Goal: Task Accomplishment & Management: Use online tool/utility

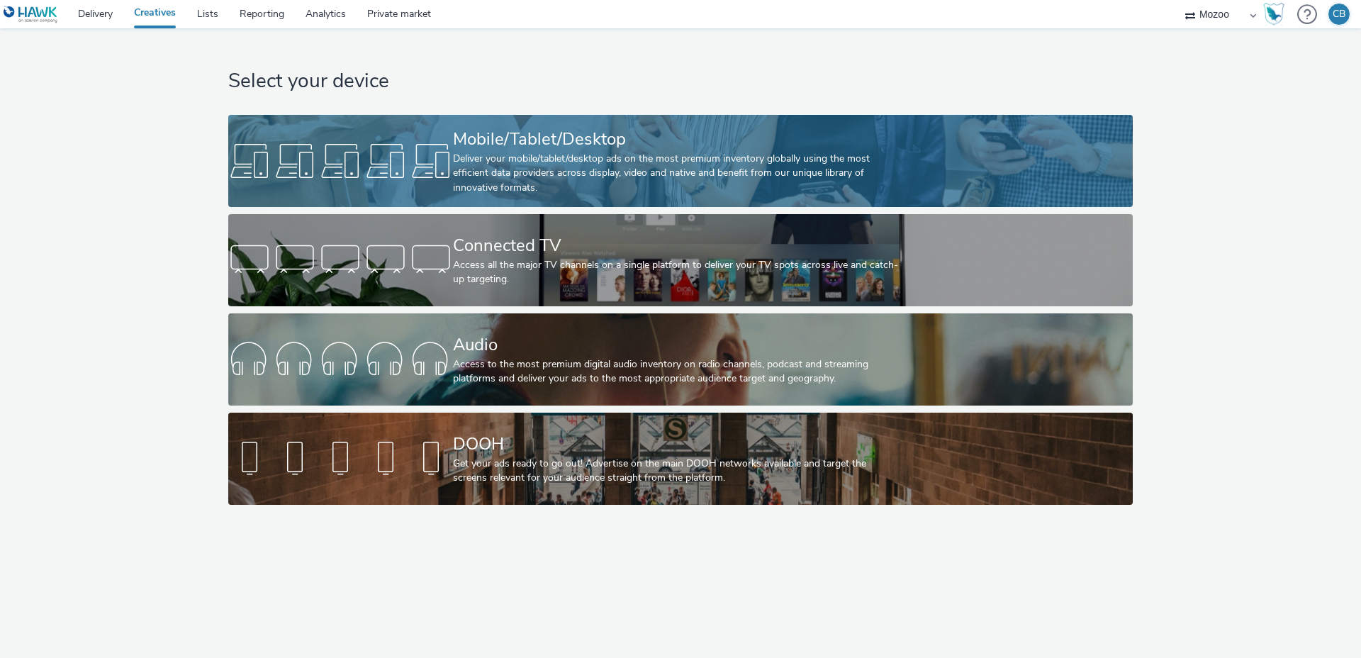
click at [537, 144] on div "Mobile/Tablet/Desktop" at bounding box center [677, 139] width 449 height 25
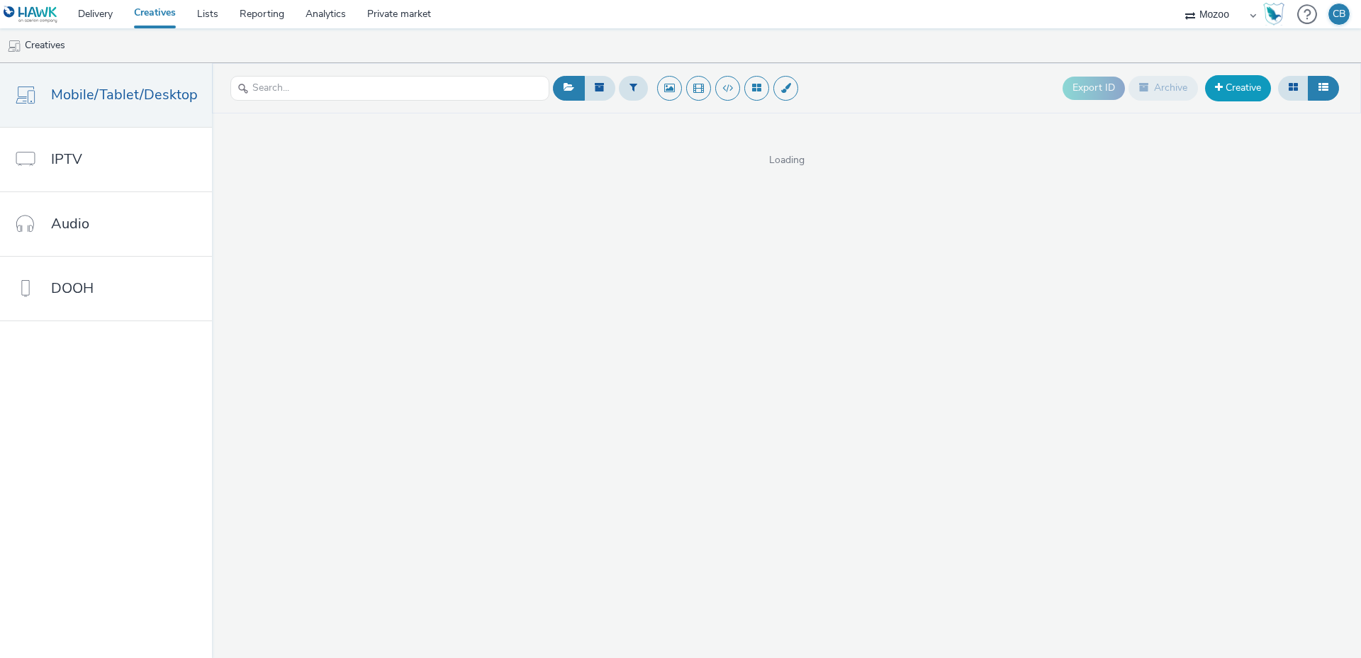
click at [1258, 86] on link "Creative" at bounding box center [1238, 88] width 66 height 26
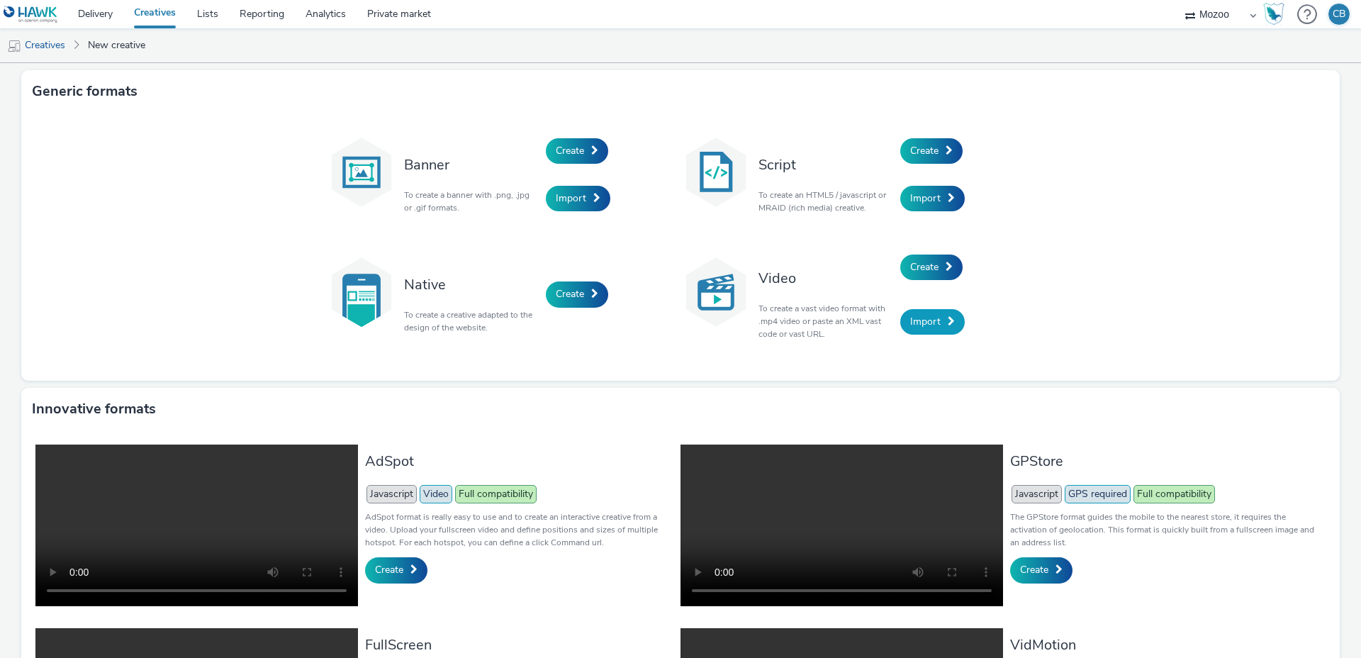
click at [942, 317] on link "Import" at bounding box center [932, 322] width 64 height 26
click at [936, 274] on link "Create" at bounding box center [931, 267] width 62 height 26
click at [940, 329] on link "Import" at bounding box center [932, 322] width 64 height 26
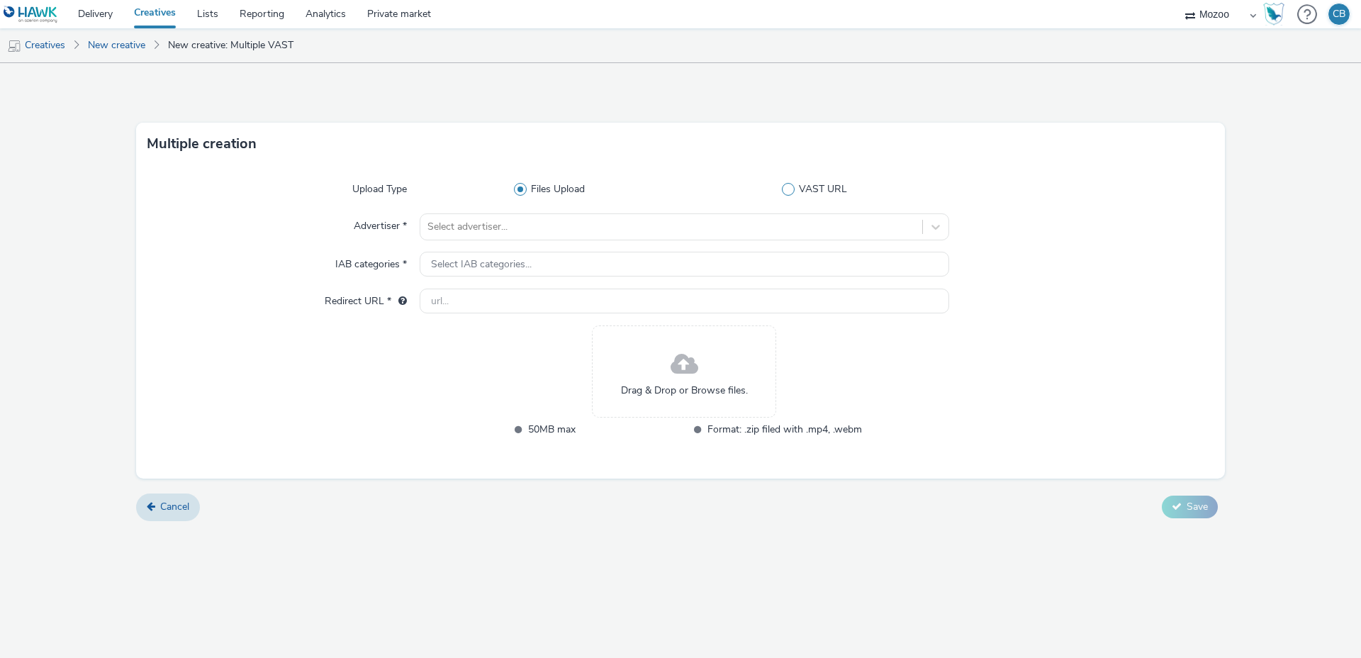
click at [787, 189] on span at bounding box center [788, 189] width 13 height 13
click at [813, 189] on input "VAST URL" at bounding box center [817, 189] width 9 height 9
radio input "false"
radio input "true"
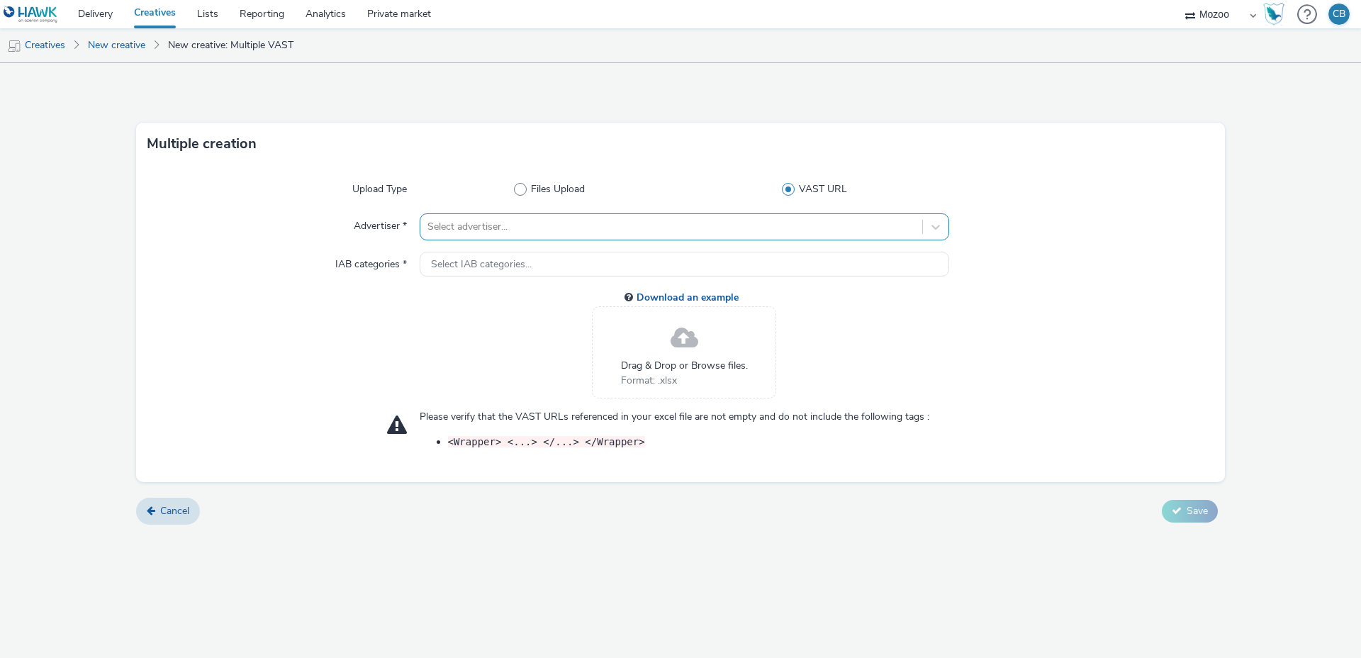
click at [459, 224] on div at bounding box center [671, 226] width 488 height 17
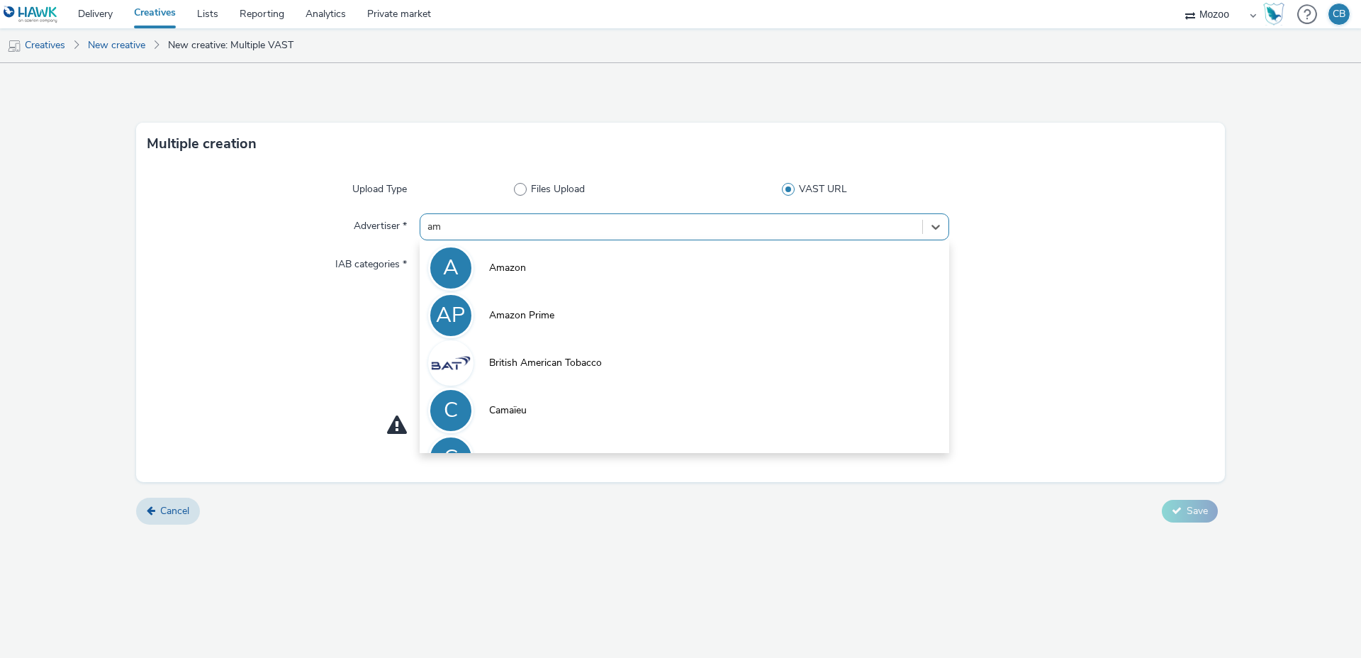
type input "ama"
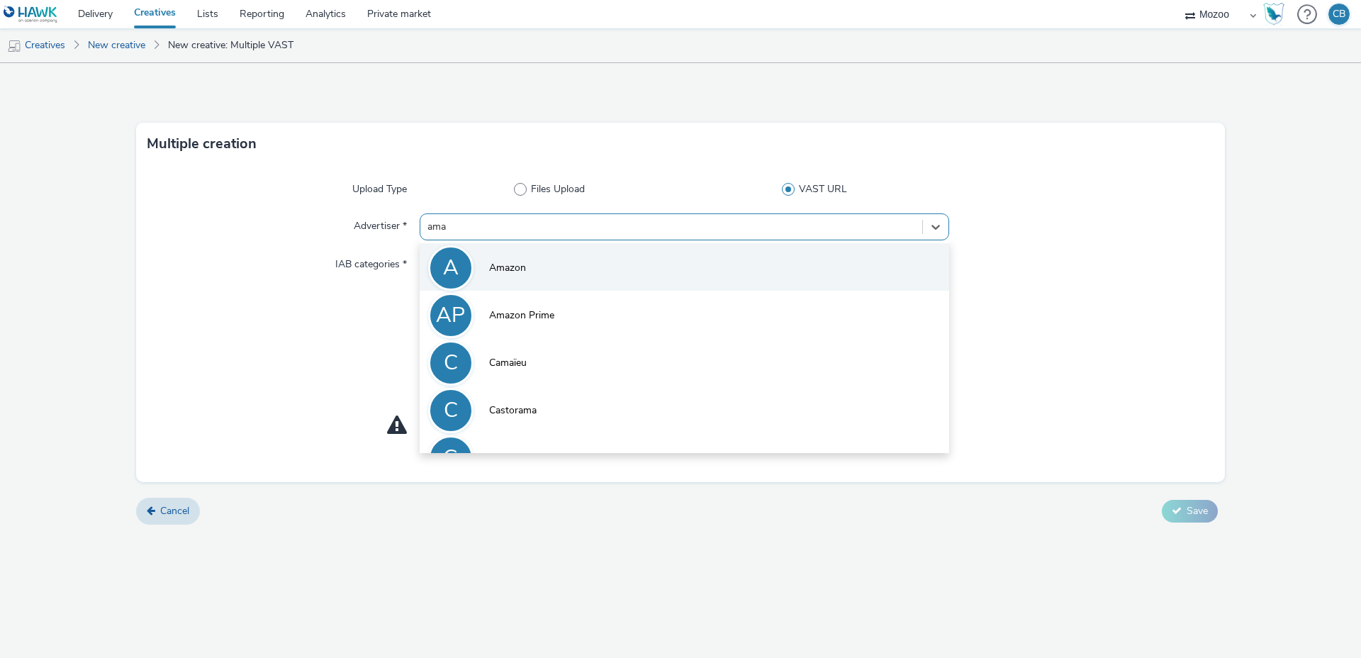
click at [501, 271] on span "Amazon" at bounding box center [507, 268] width 37 height 14
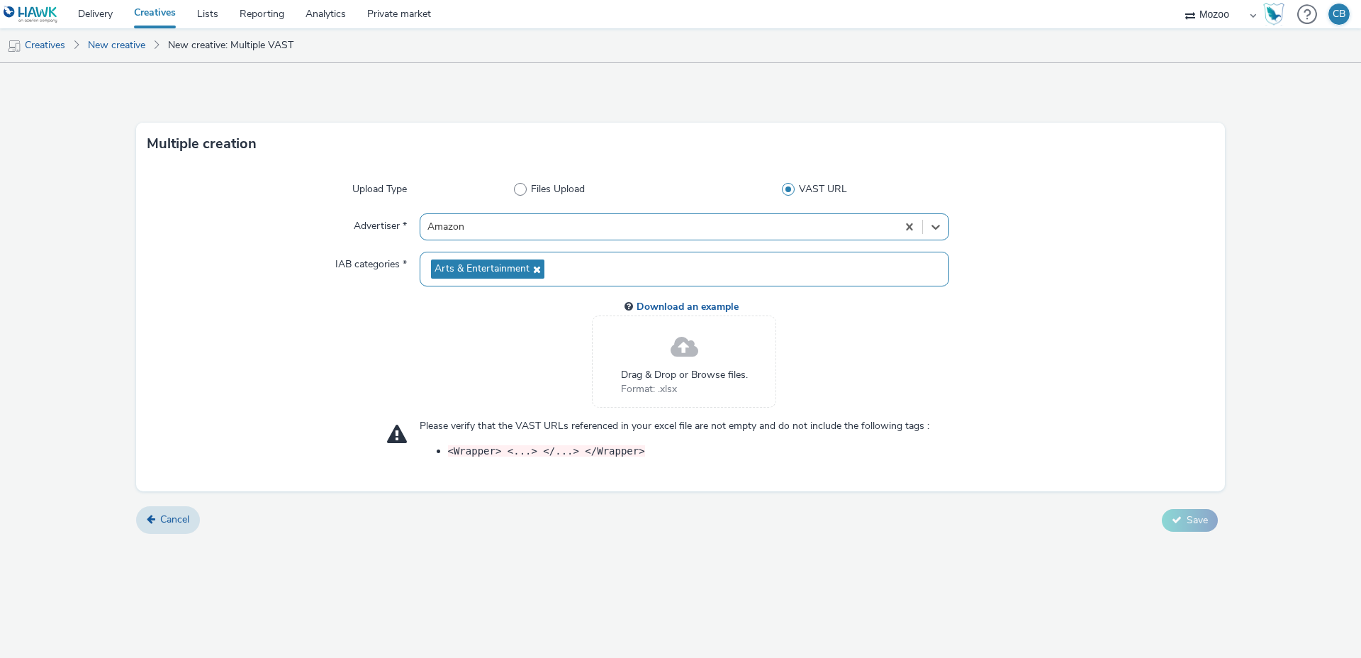
click at [482, 268] on span "Arts & Entertainment" at bounding box center [481, 269] width 95 height 12
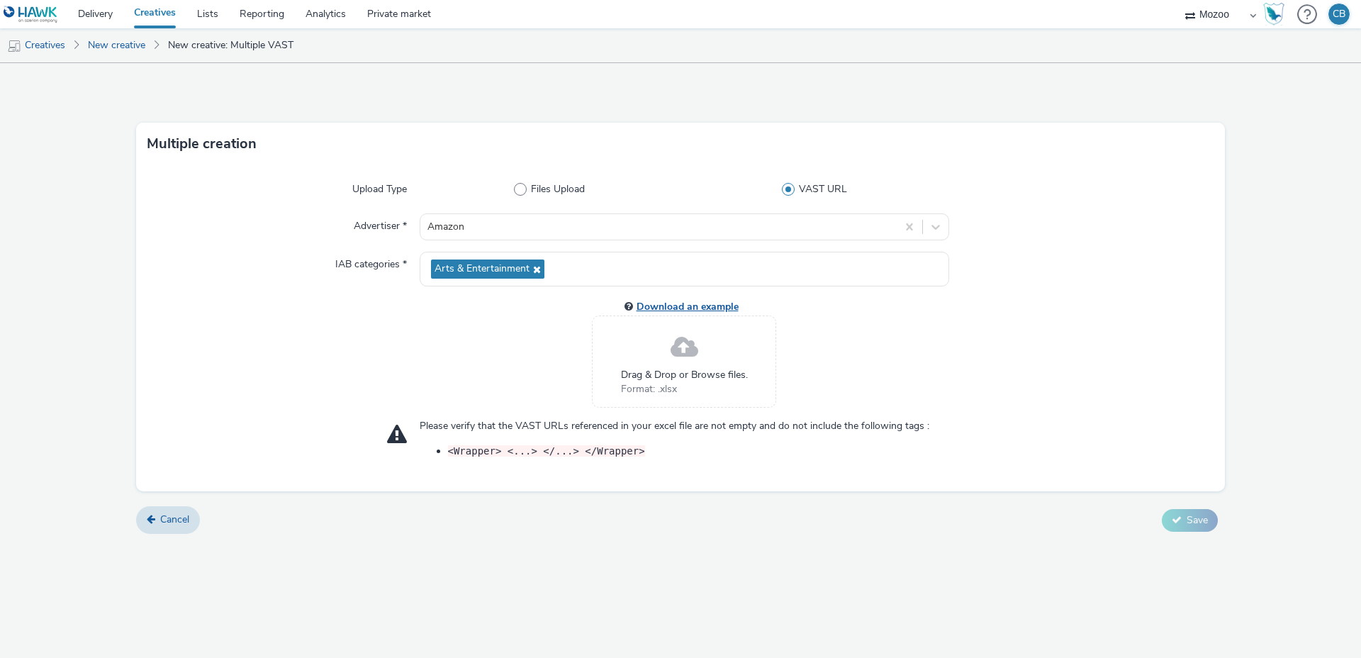
click at [691, 310] on link "Download an example" at bounding box center [690, 306] width 108 height 13
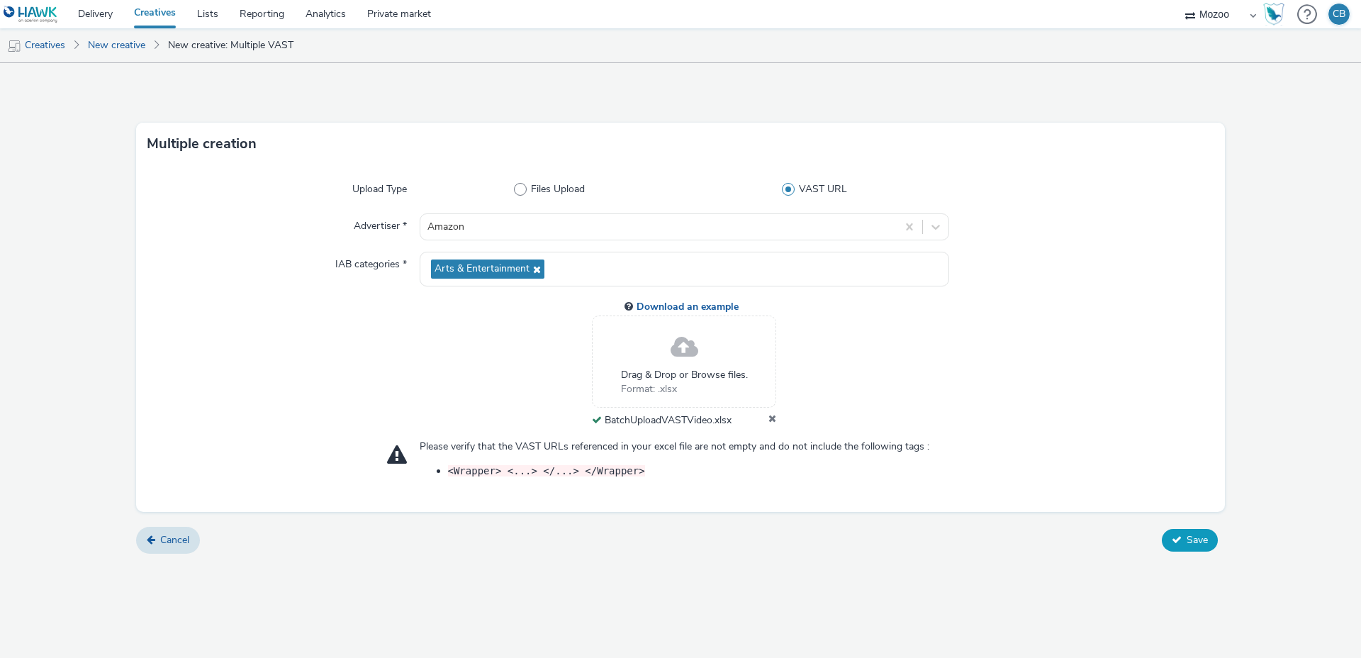
click at [1189, 539] on span "Save" at bounding box center [1196, 539] width 21 height 13
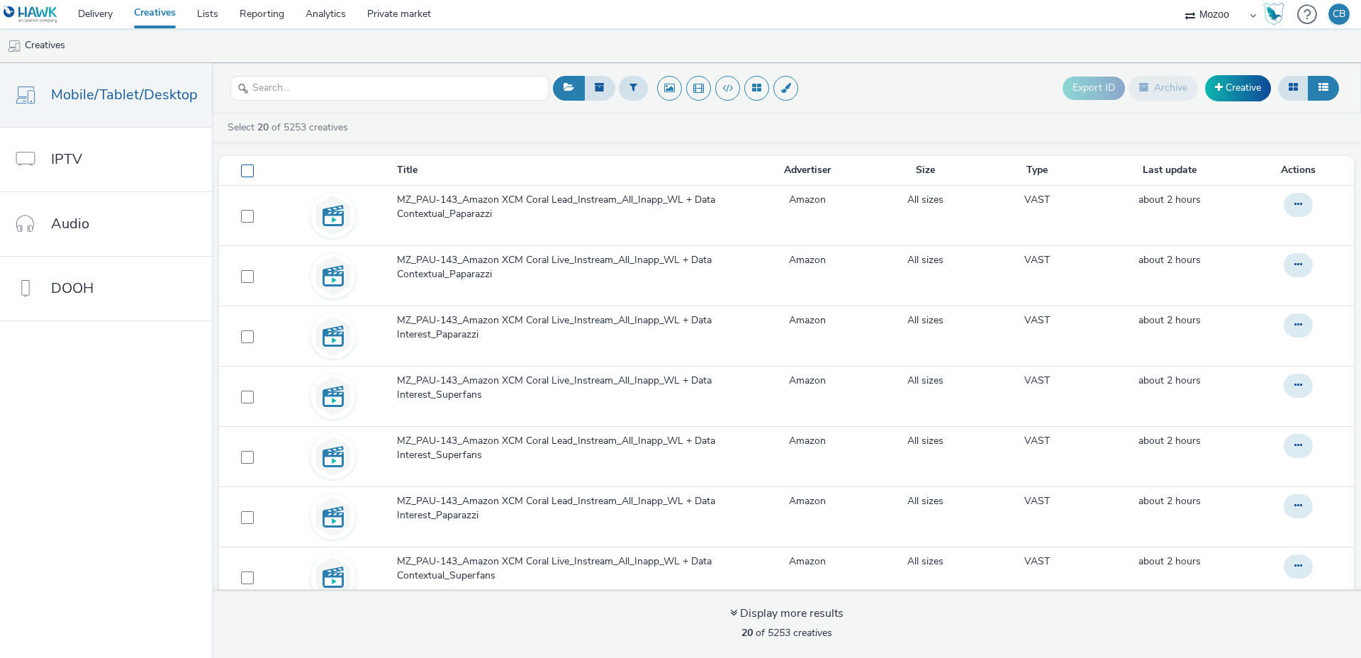
click at [245, 171] on span at bounding box center [247, 170] width 13 height 13
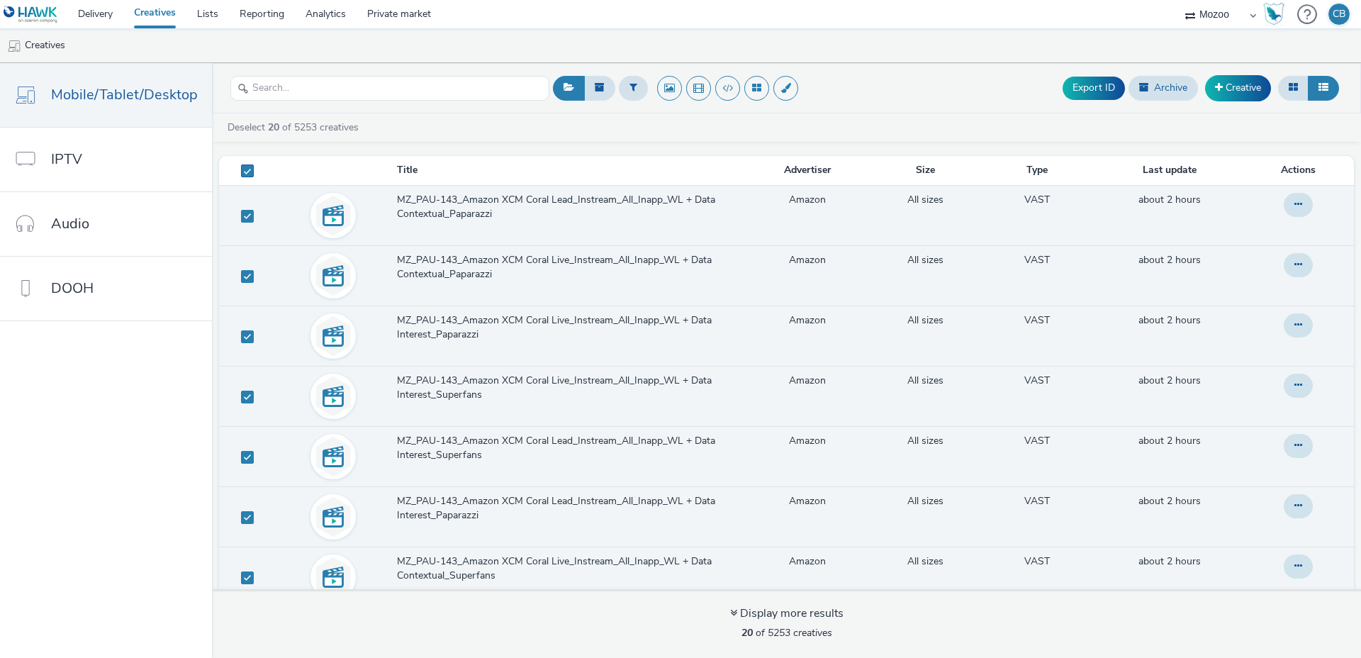
checkbox input "true"
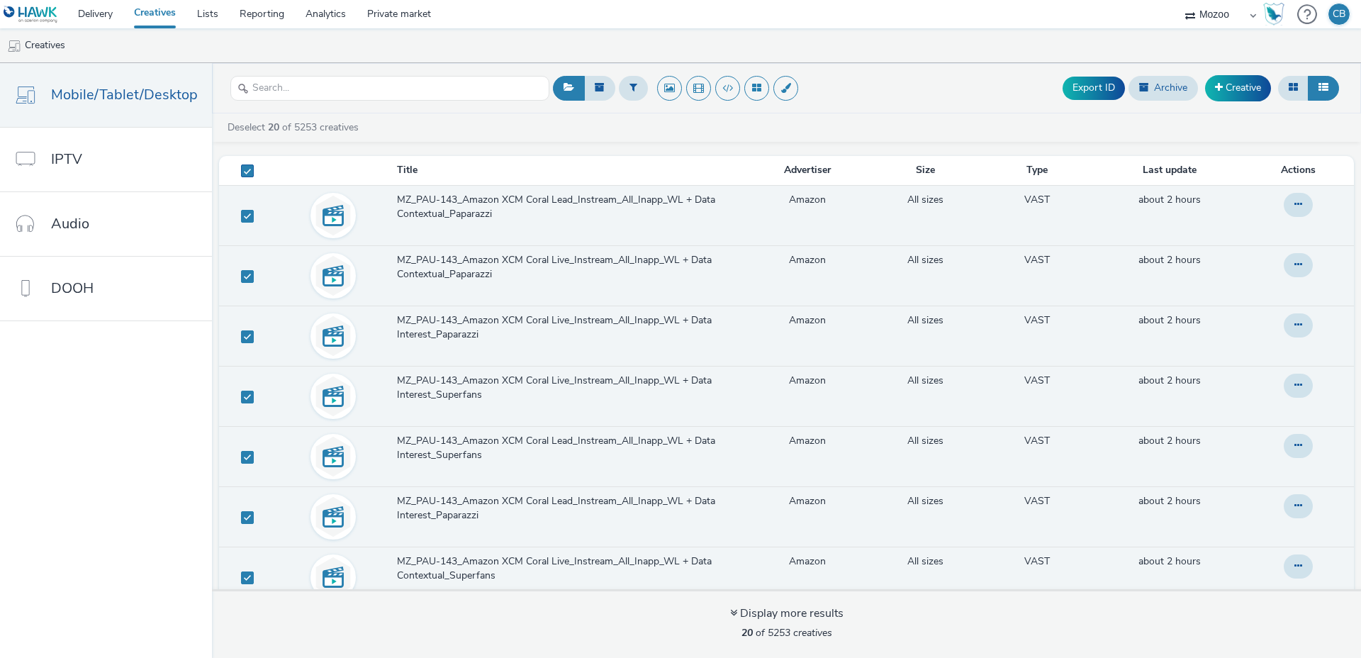
checkbox input "true"
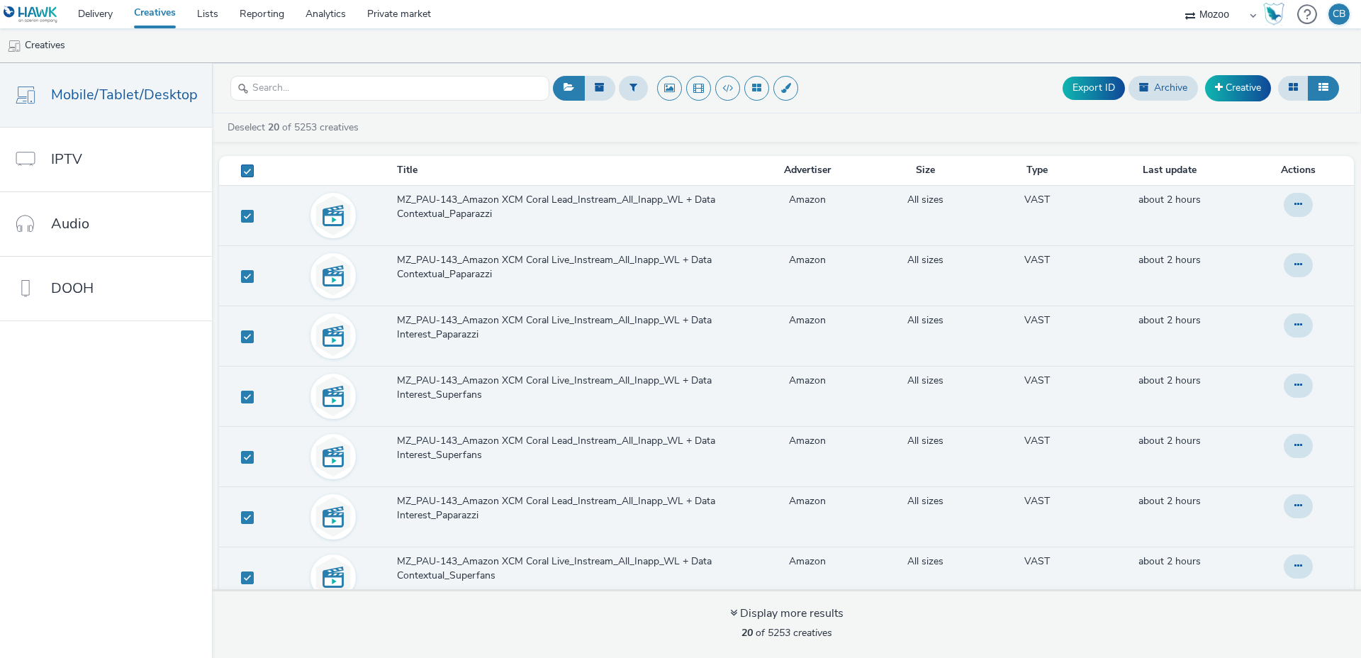
checkbox input "true"
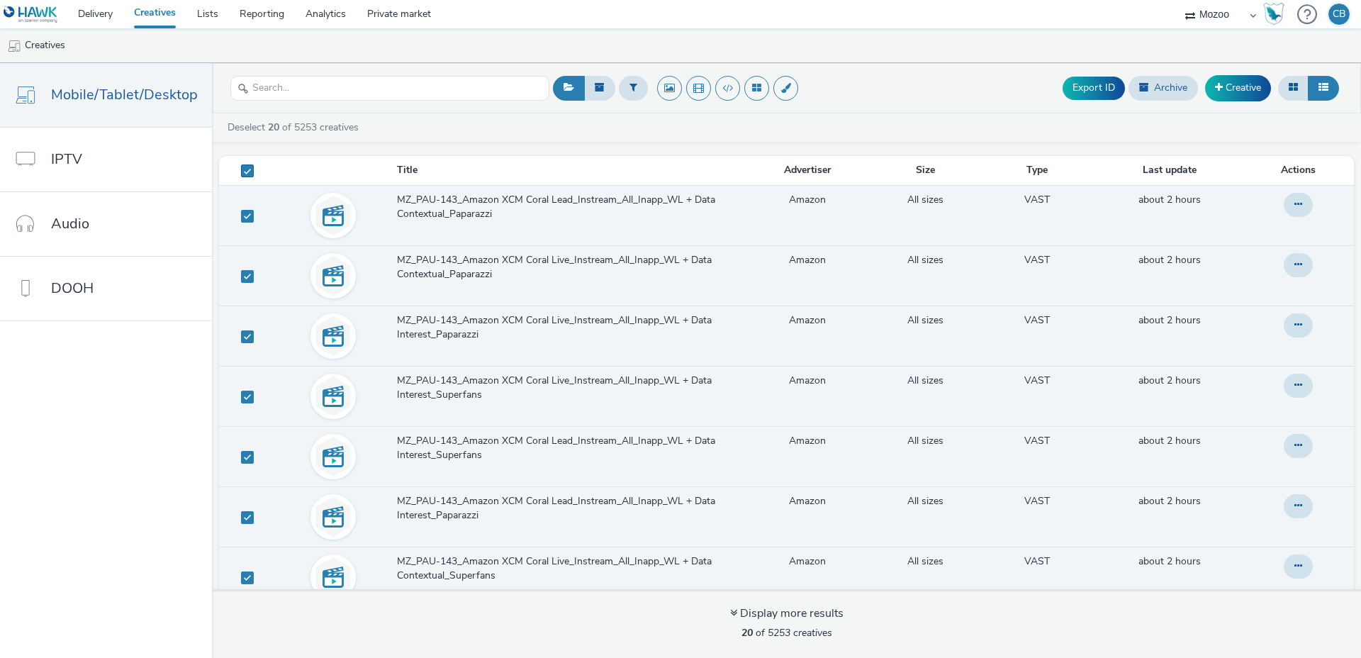
checkbox input "true"
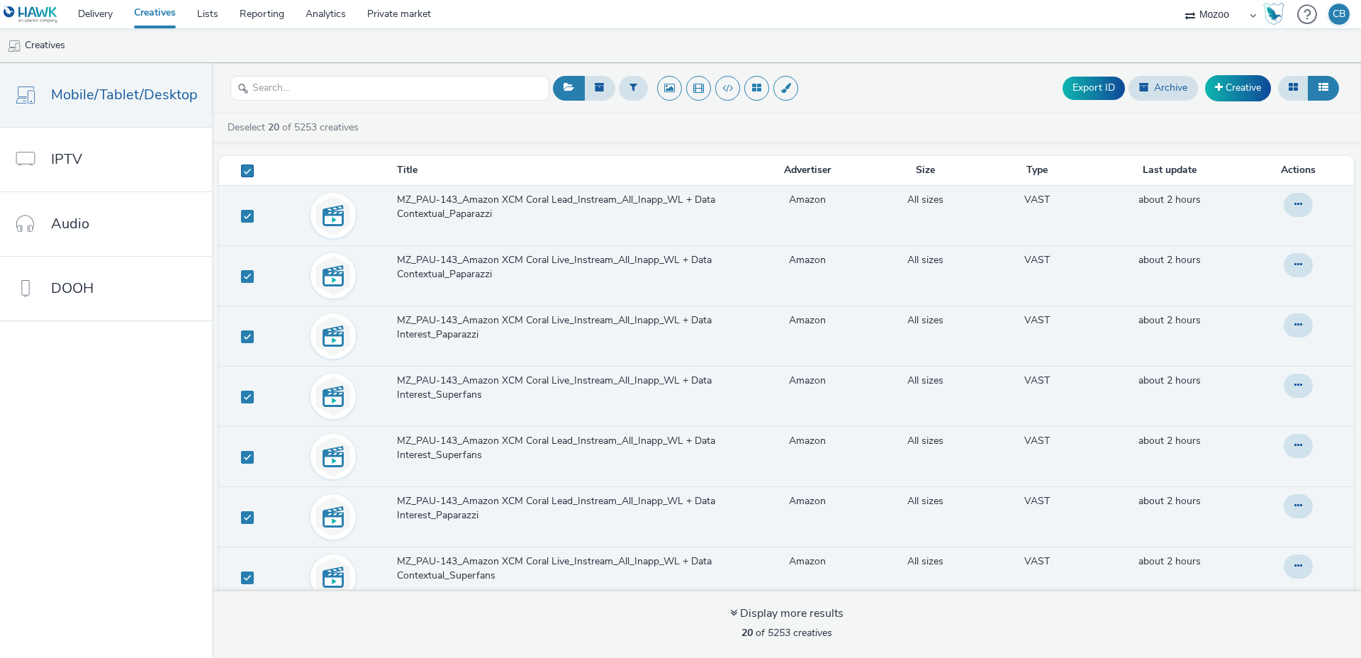
checkbox input "true"
click at [242, 167] on span at bounding box center [247, 170] width 13 height 13
checkbox input "false"
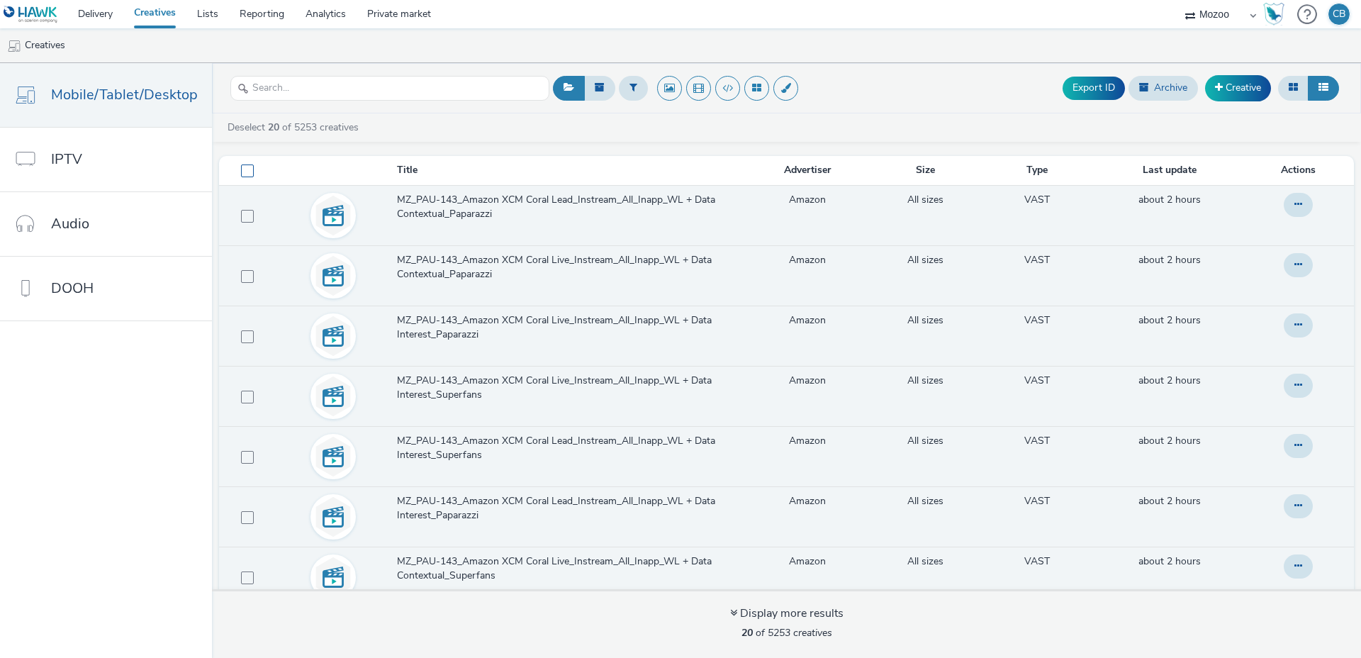
checkbox input "false"
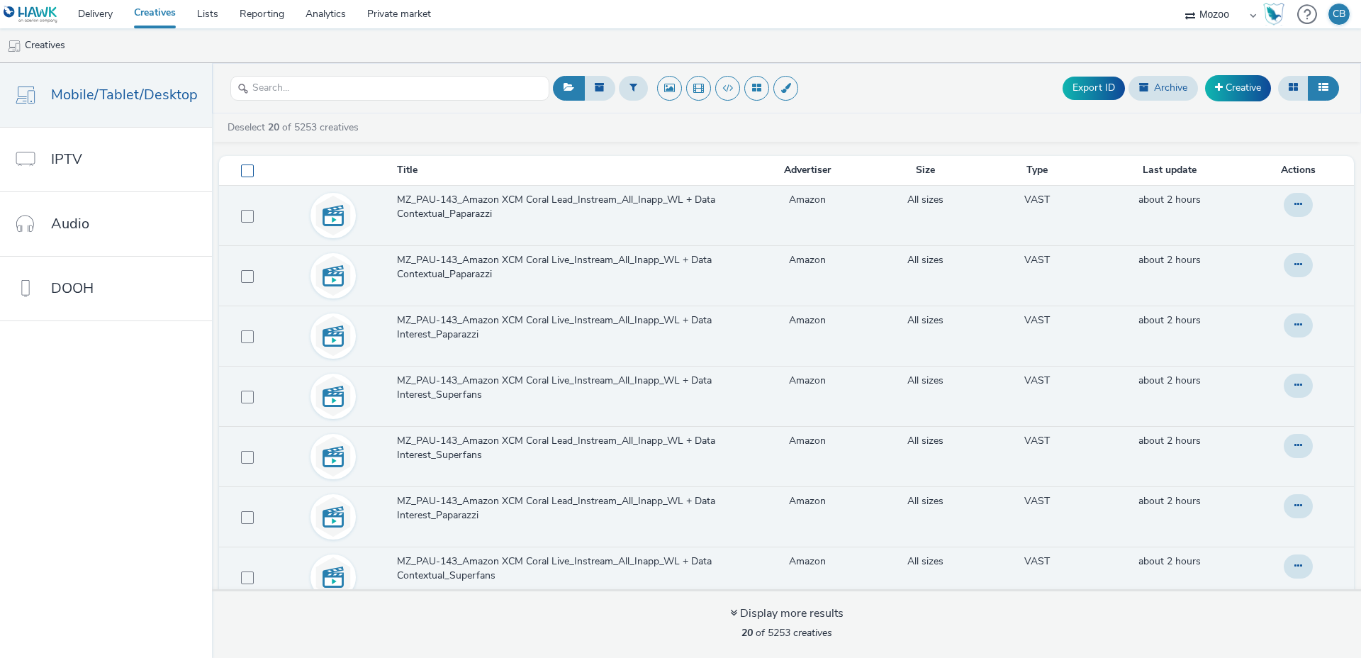
checkbox input "false"
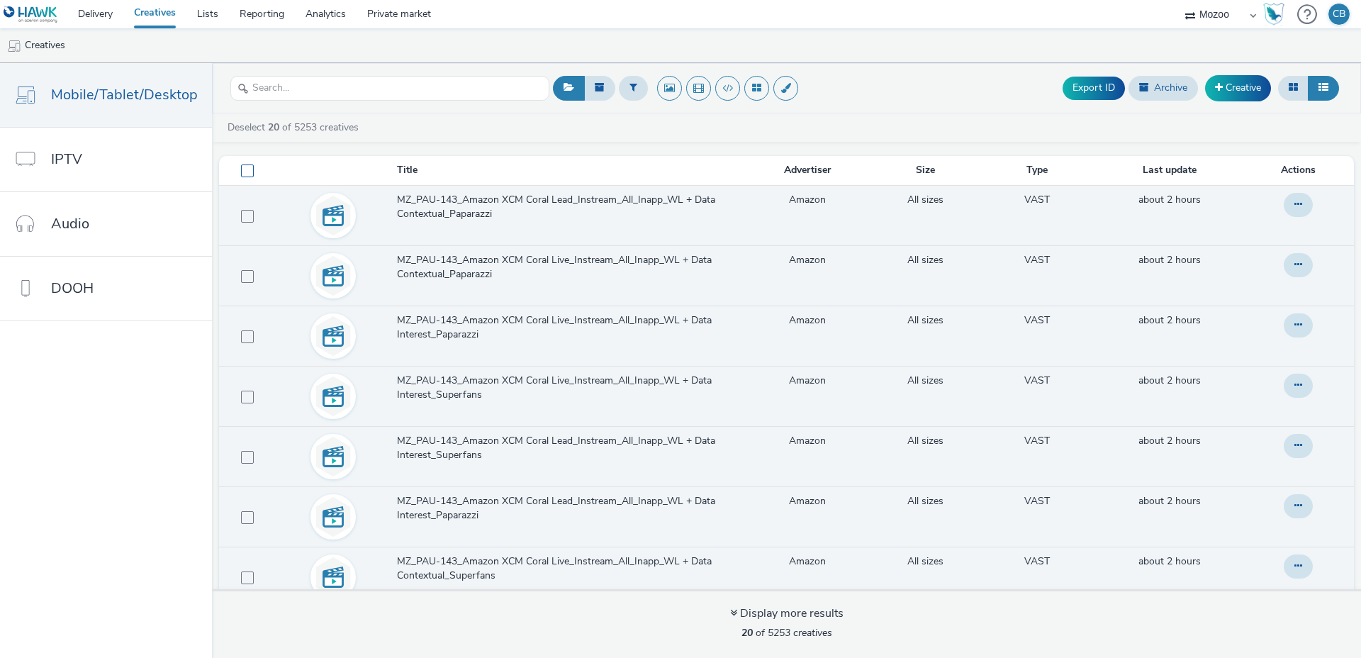
checkbox input "false"
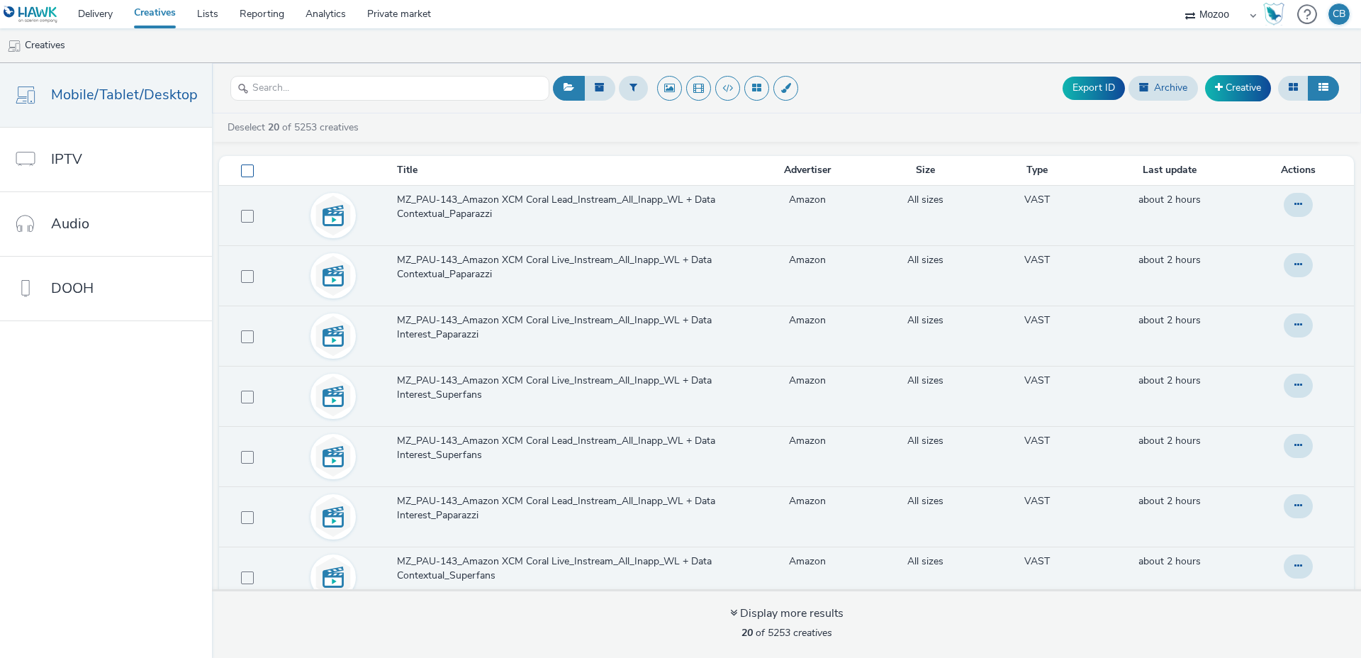
checkbox input "false"
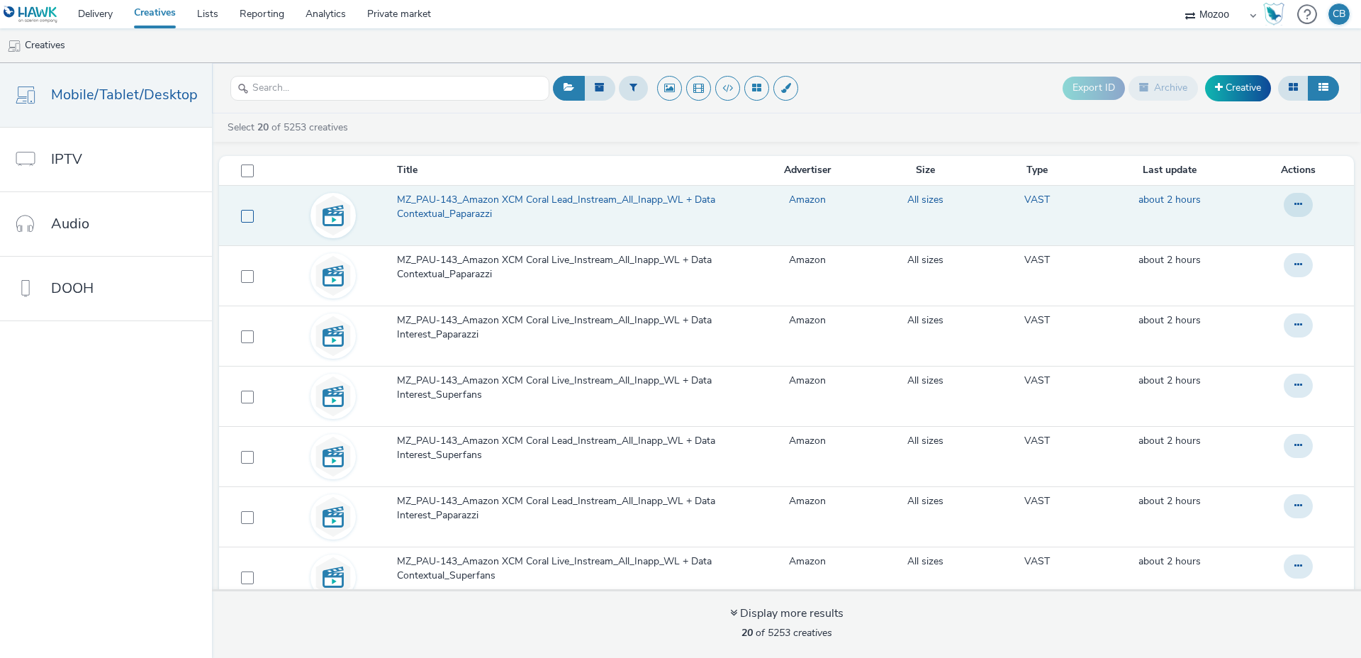
click at [241, 218] on span at bounding box center [247, 216] width 13 height 13
checkbox input "true"
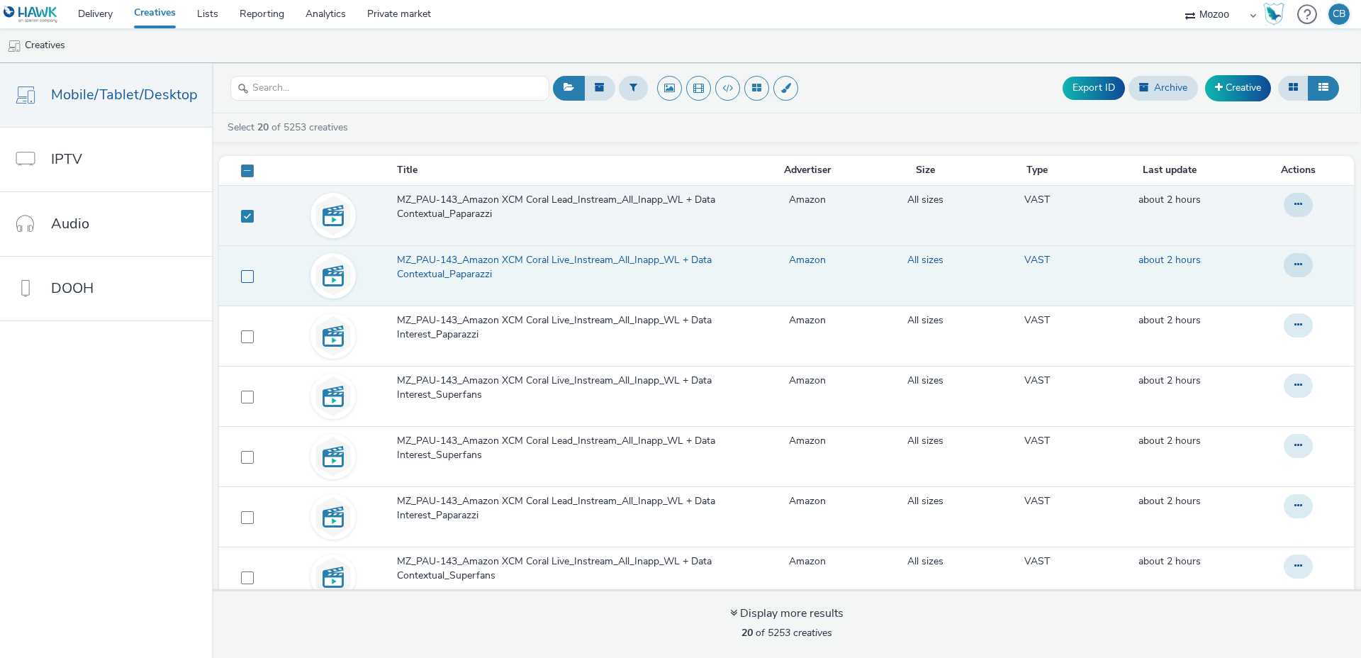
click at [243, 279] on span at bounding box center [247, 276] width 13 height 13
checkbox input "true"
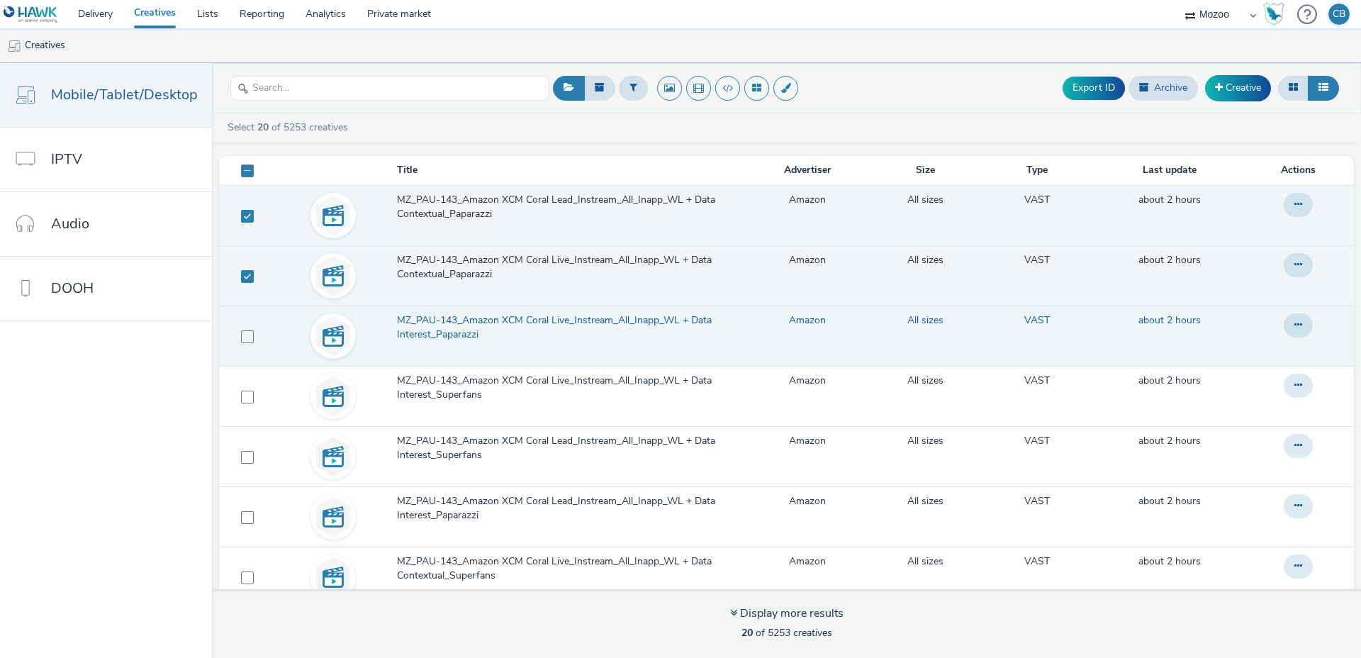
click at [245, 345] on td at bounding box center [245, 335] width 52 height 60
click at [244, 336] on span at bounding box center [247, 336] width 13 height 13
checkbox input "true"
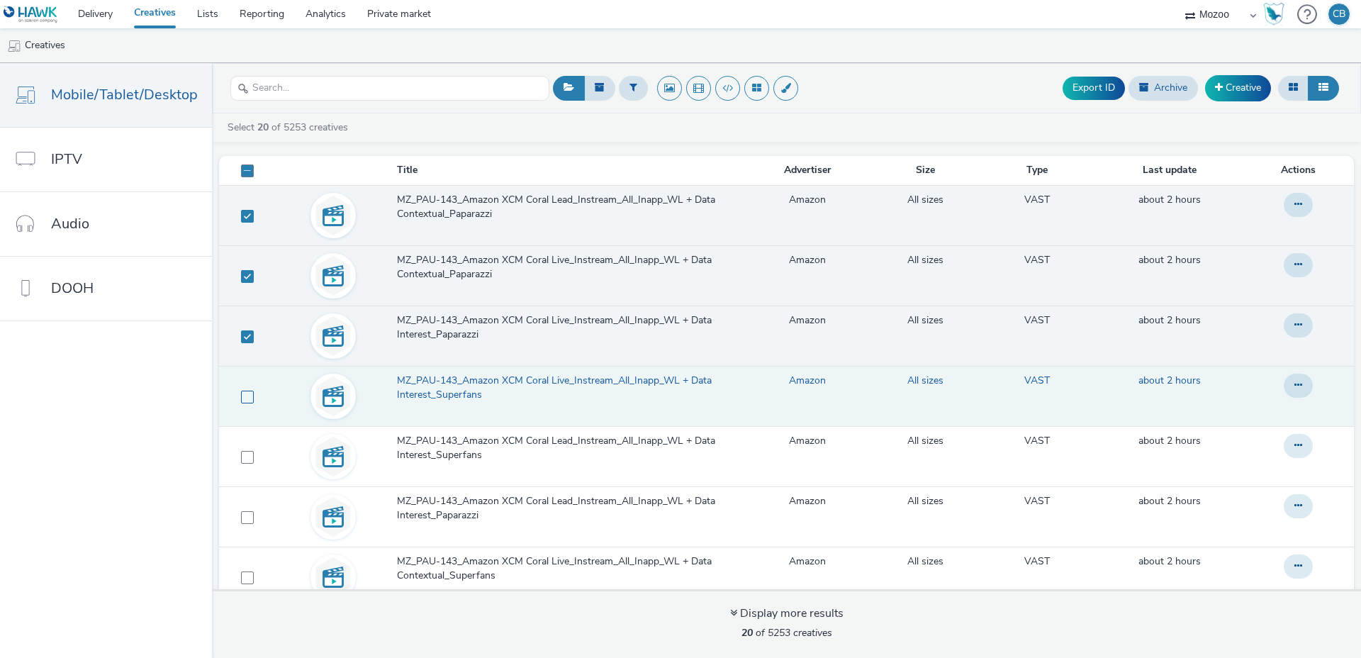
click at [244, 398] on span at bounding box center [247, 397] width 13 height 13
checkbox input "true"
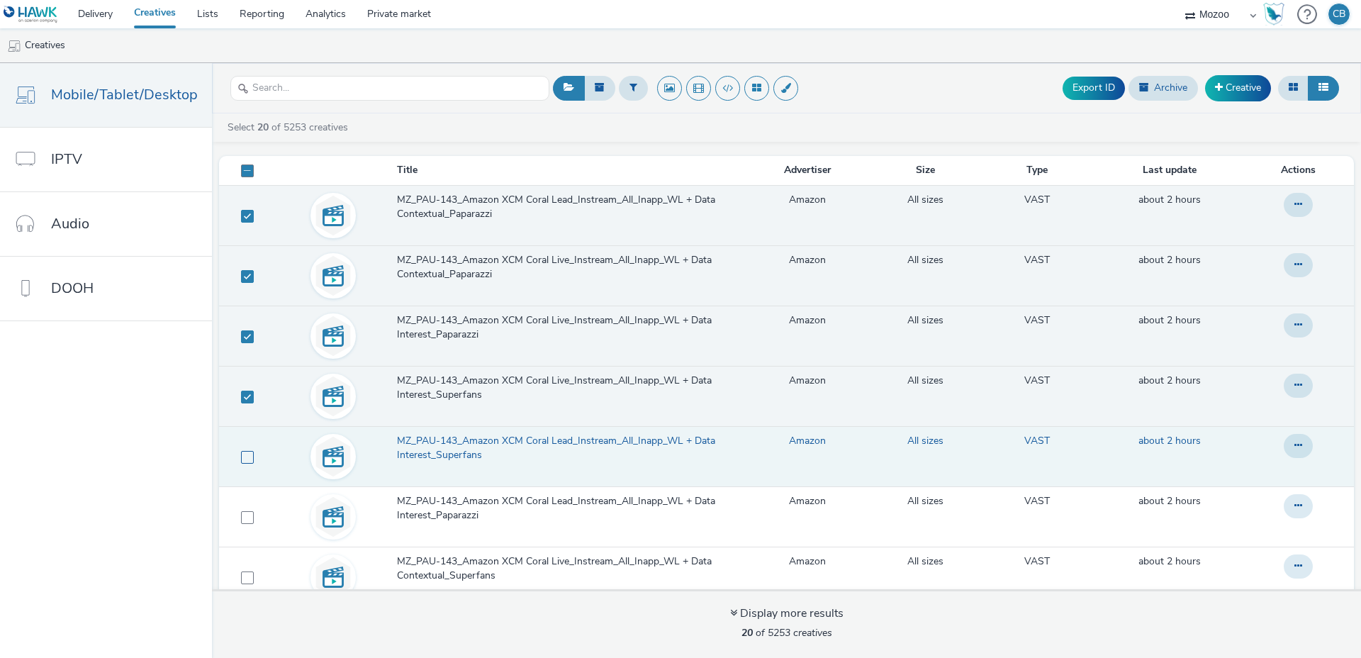
click at [243, 457] on span at bounding box center [247, 457] width 13 height 13
checkbox input "true"
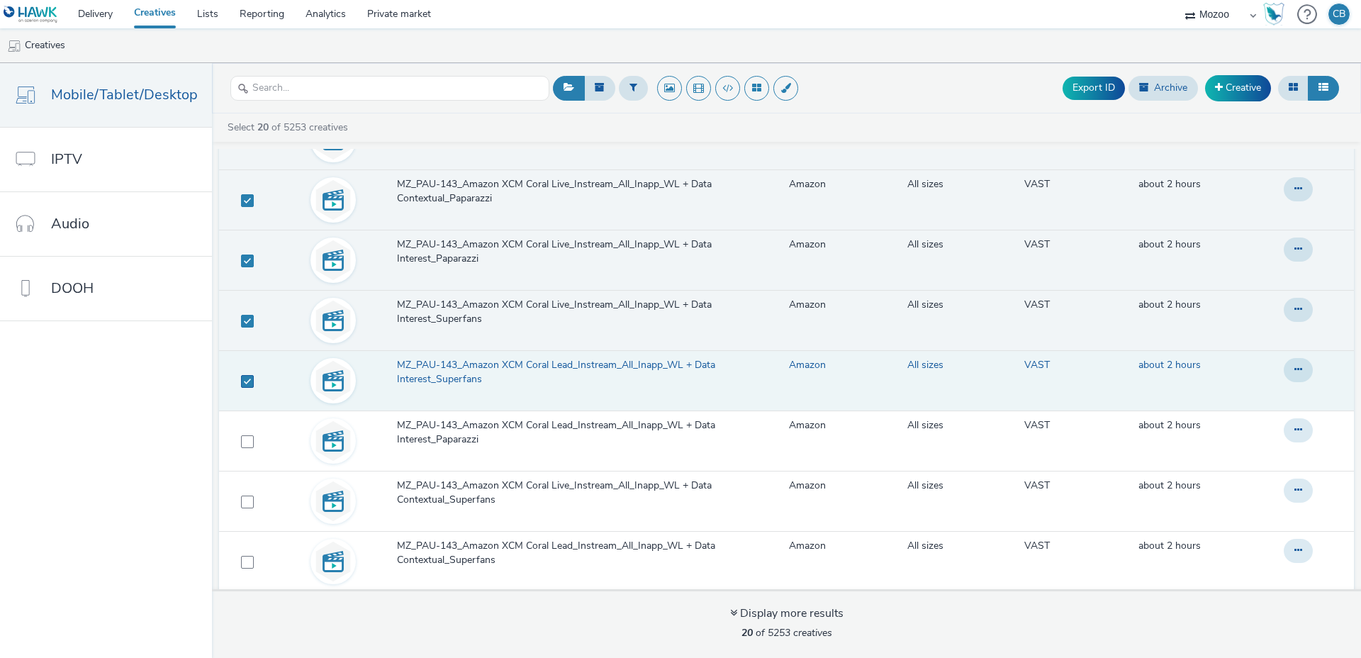
scroll to position [77, 0]
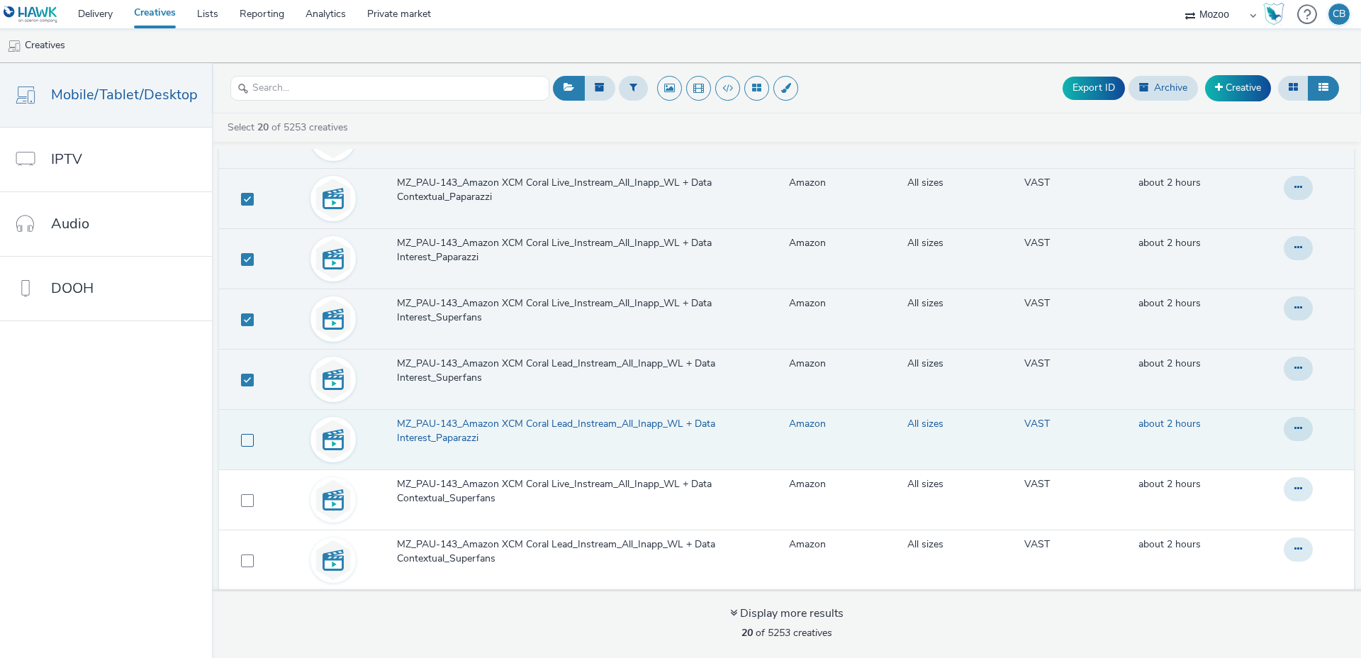
click at [244, 444] on span at bounding box center [247, 440] width 13 height 13
checkbox input "true"
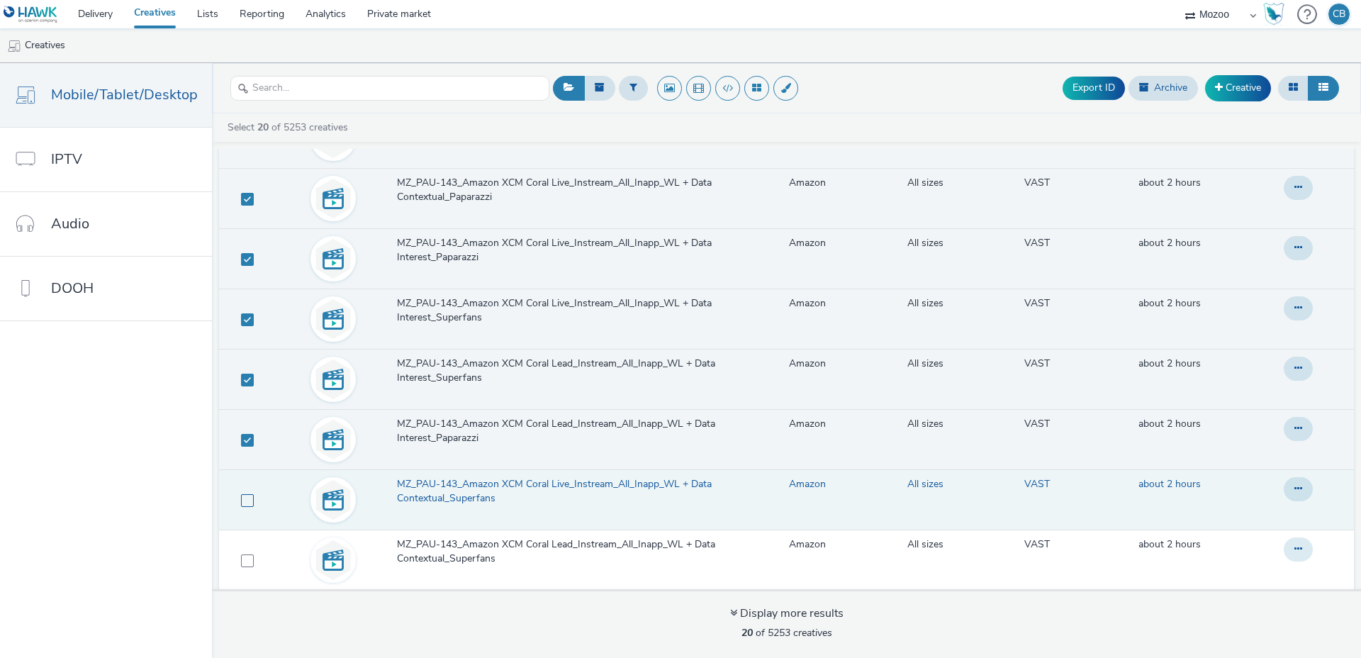
click at [244, 505] on span at bounding box center [247, 500] width 13 height 13
checkbox input "true"
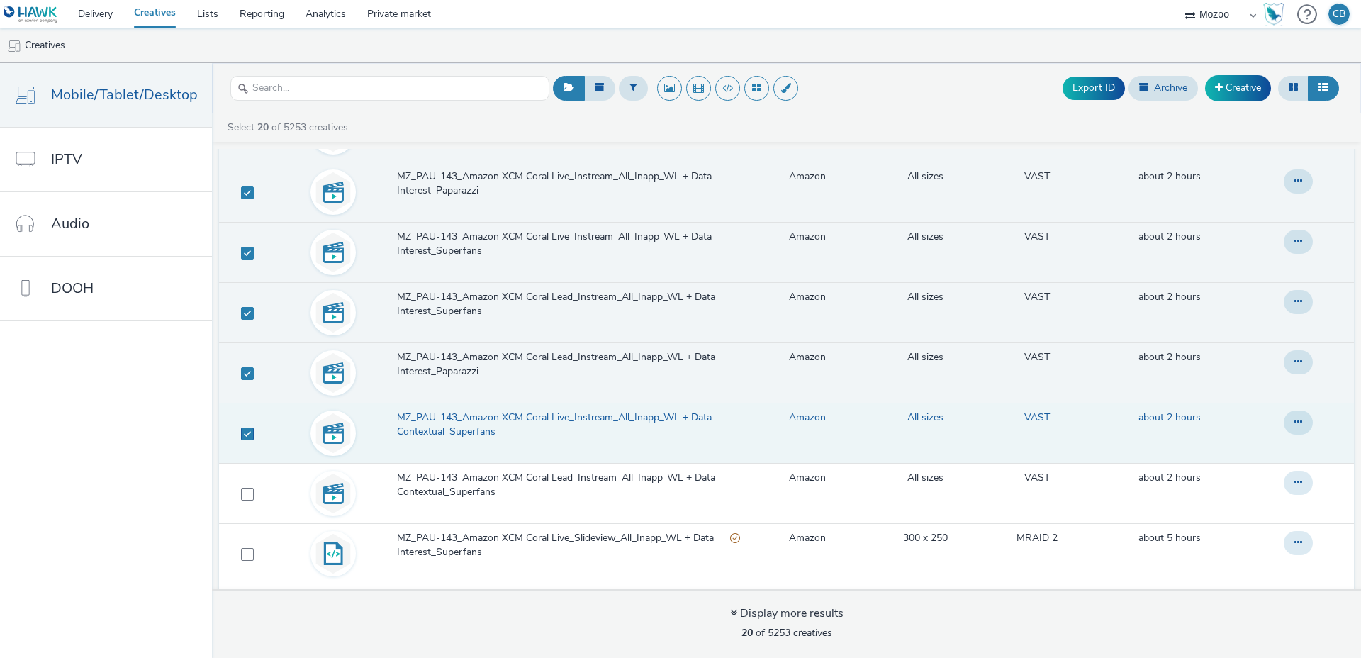
scroll to position [157, 0]
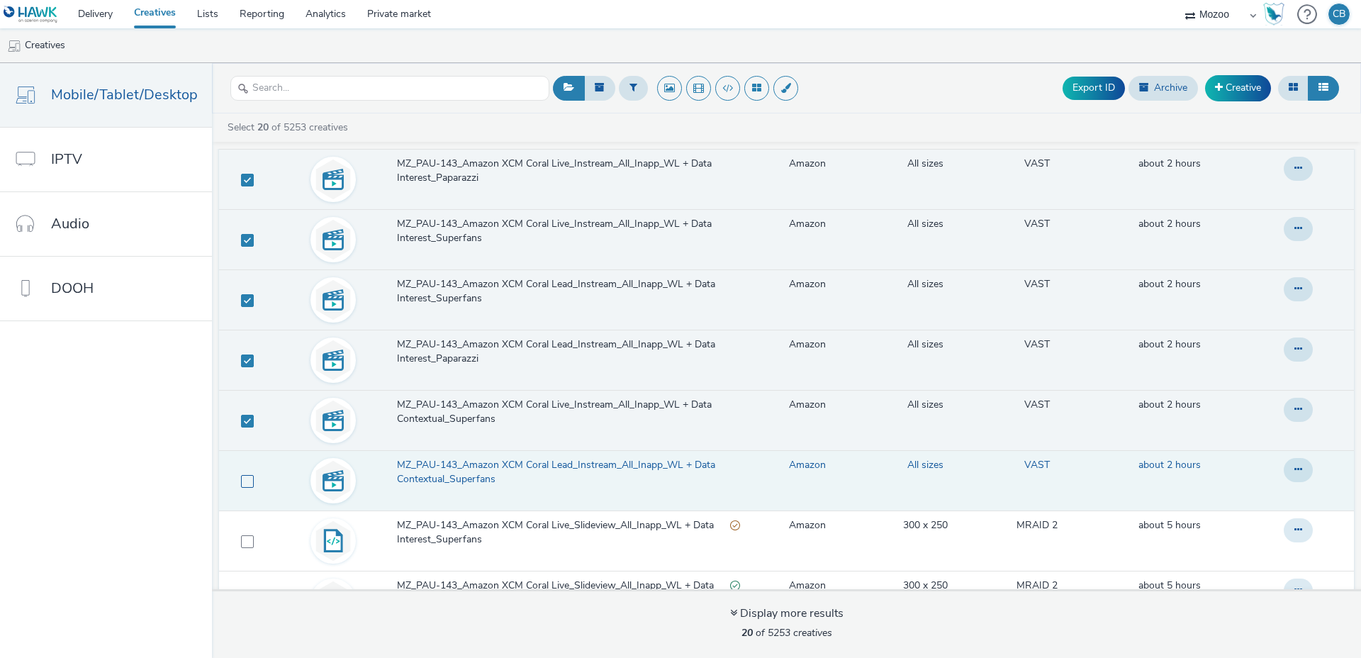
click at [241, 485] on span at bounding box center [247, 481] width 13 height 13
checkbox input "true"
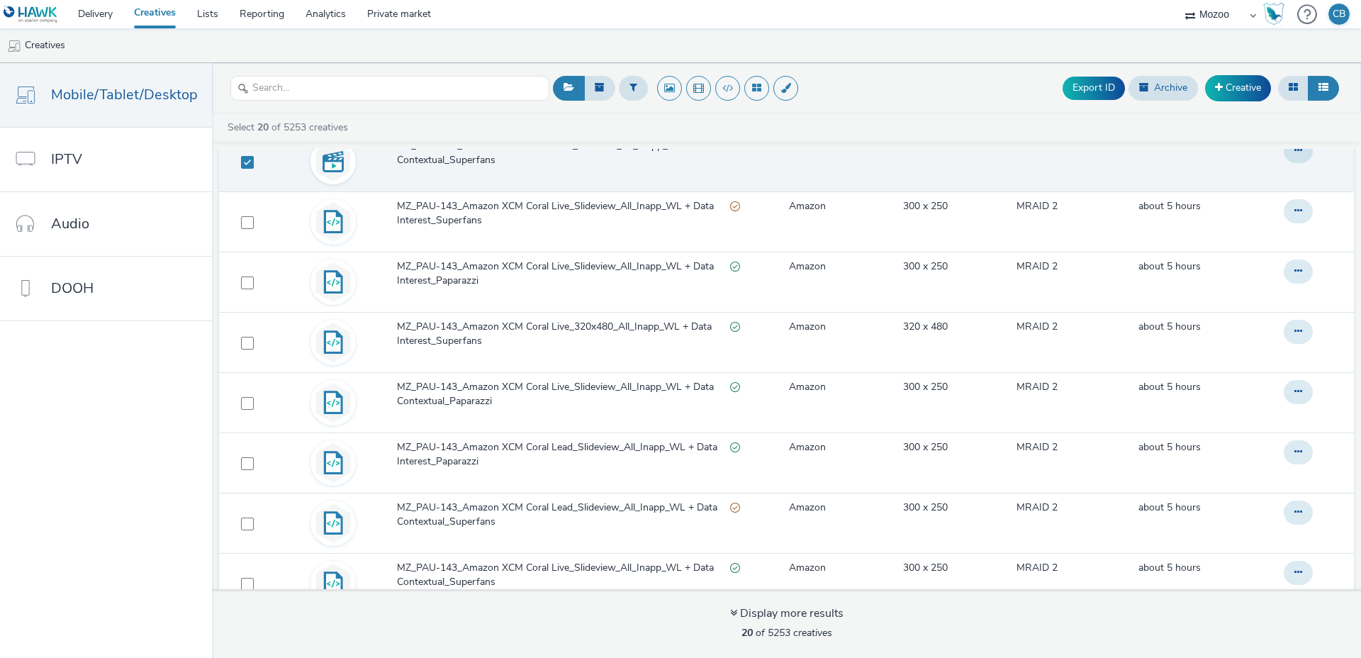
scroll to position [0, 0]
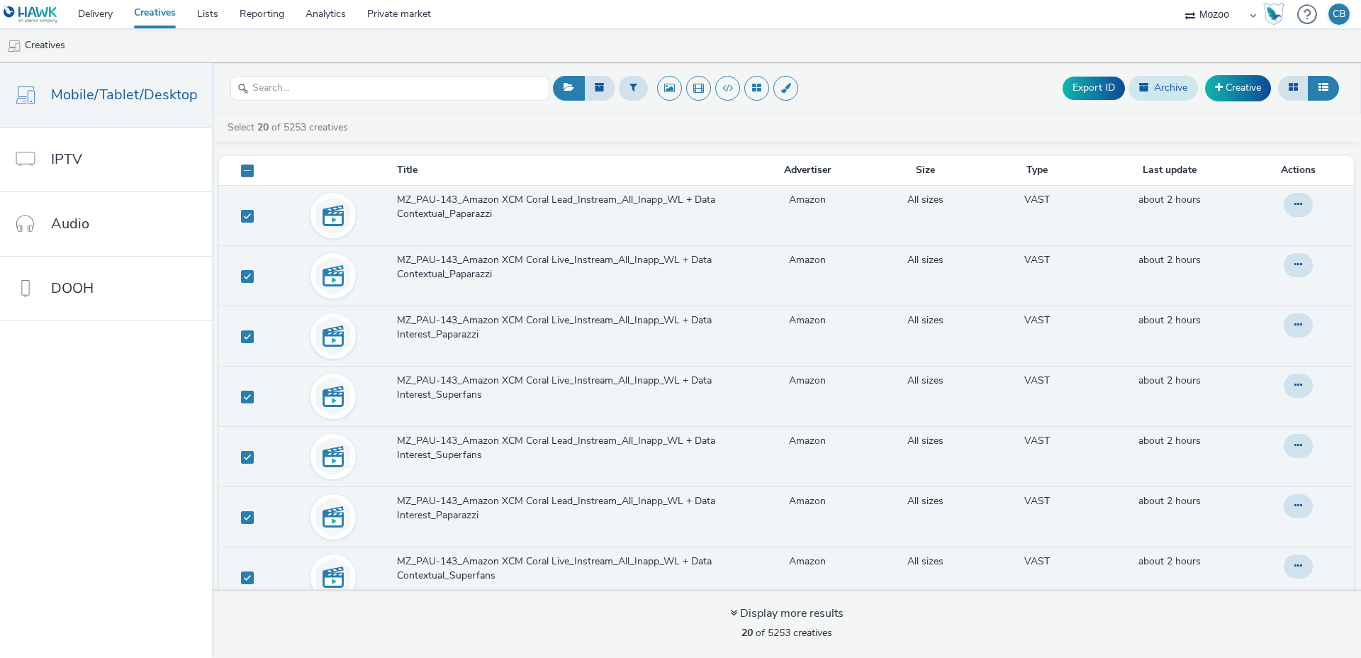
click at [1171, 78] on button "Archive" at bounding box center [1162, 88] width 69 height 24
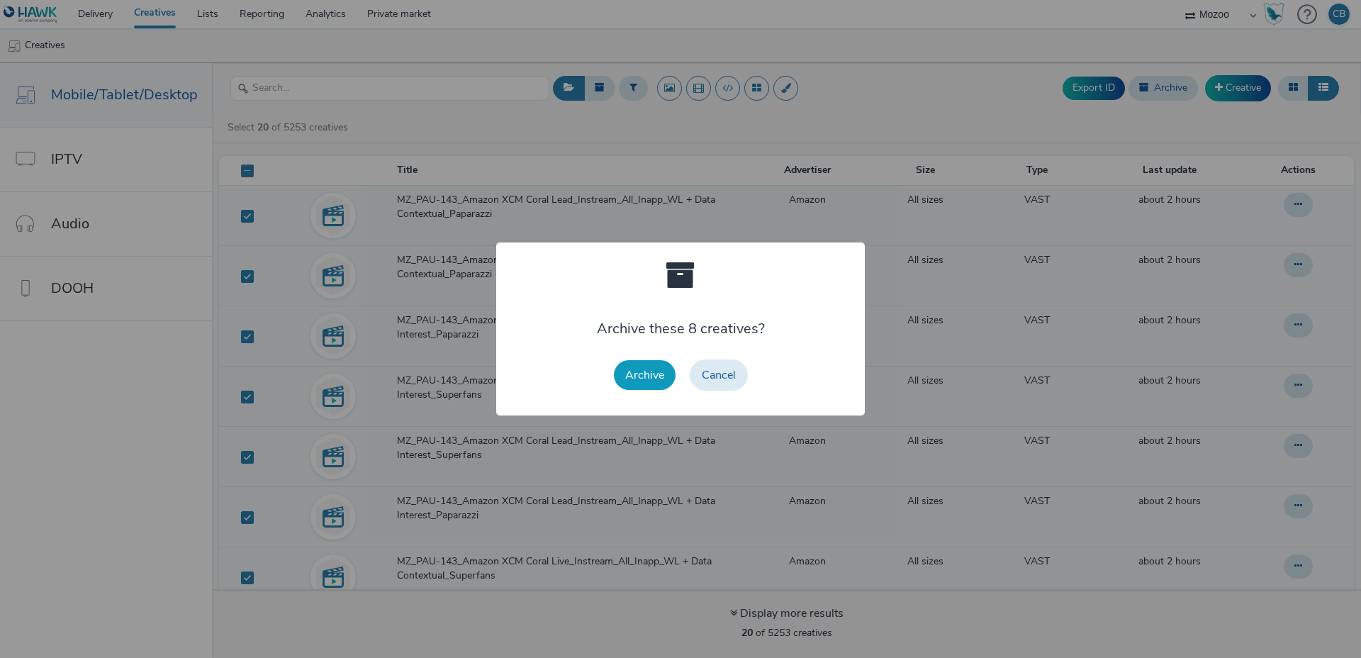
click at [639, 379] on button "Archive" at bounding box center [645, 375] width 62 height 30
